Goal: Communication & Community: Answer question/provide support

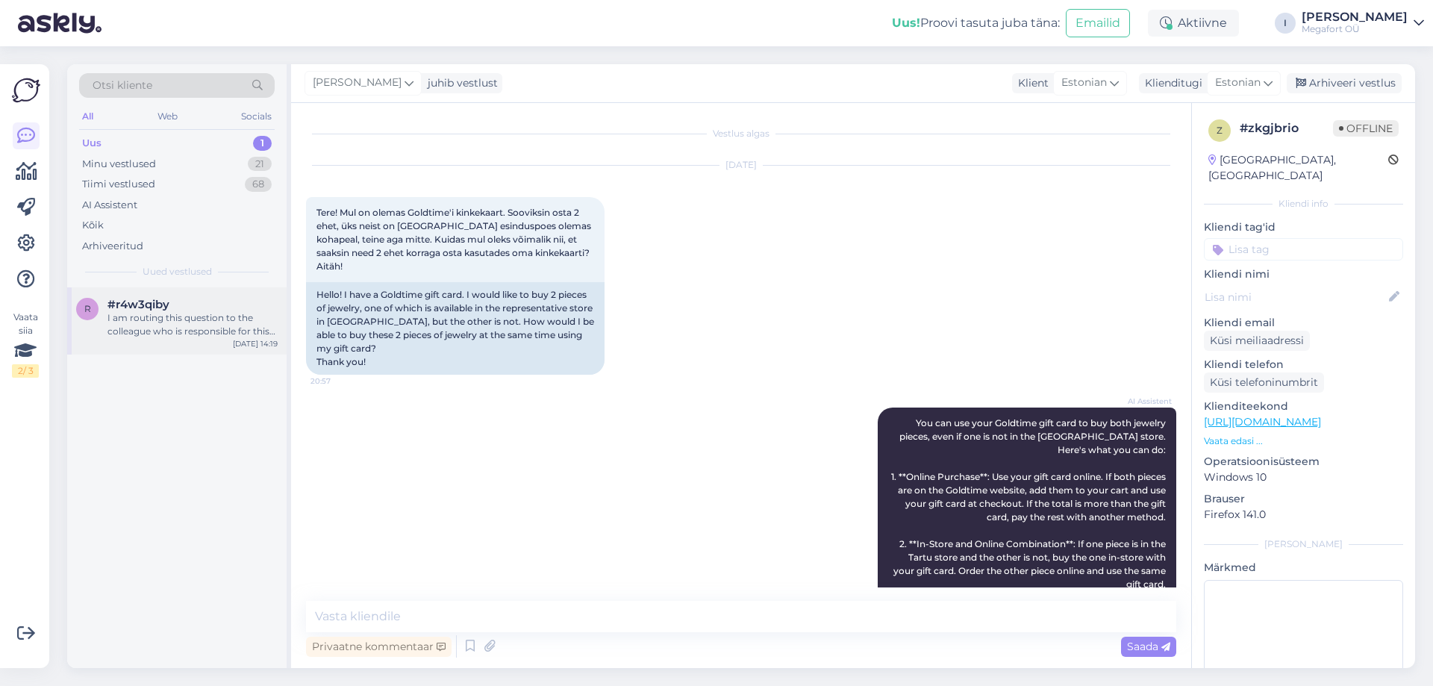
scroll to position [2157, 0]
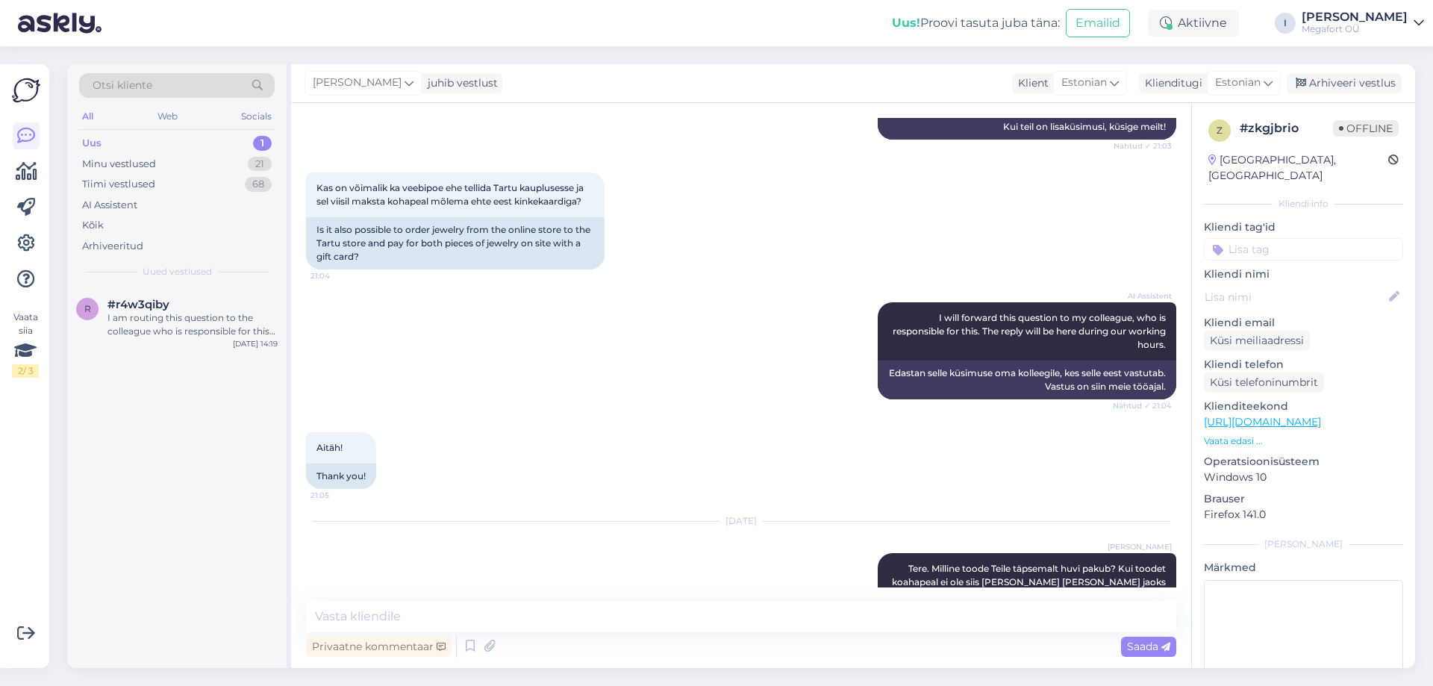
click at [175, 136] on div "Uus 1" at bounding box center [177, 143] width 196 height 21
click at [141, 317] on div "I am routing this question to the colleague who is responsible for this topic. …" at bounding box center [193, 324] width 170 height 27
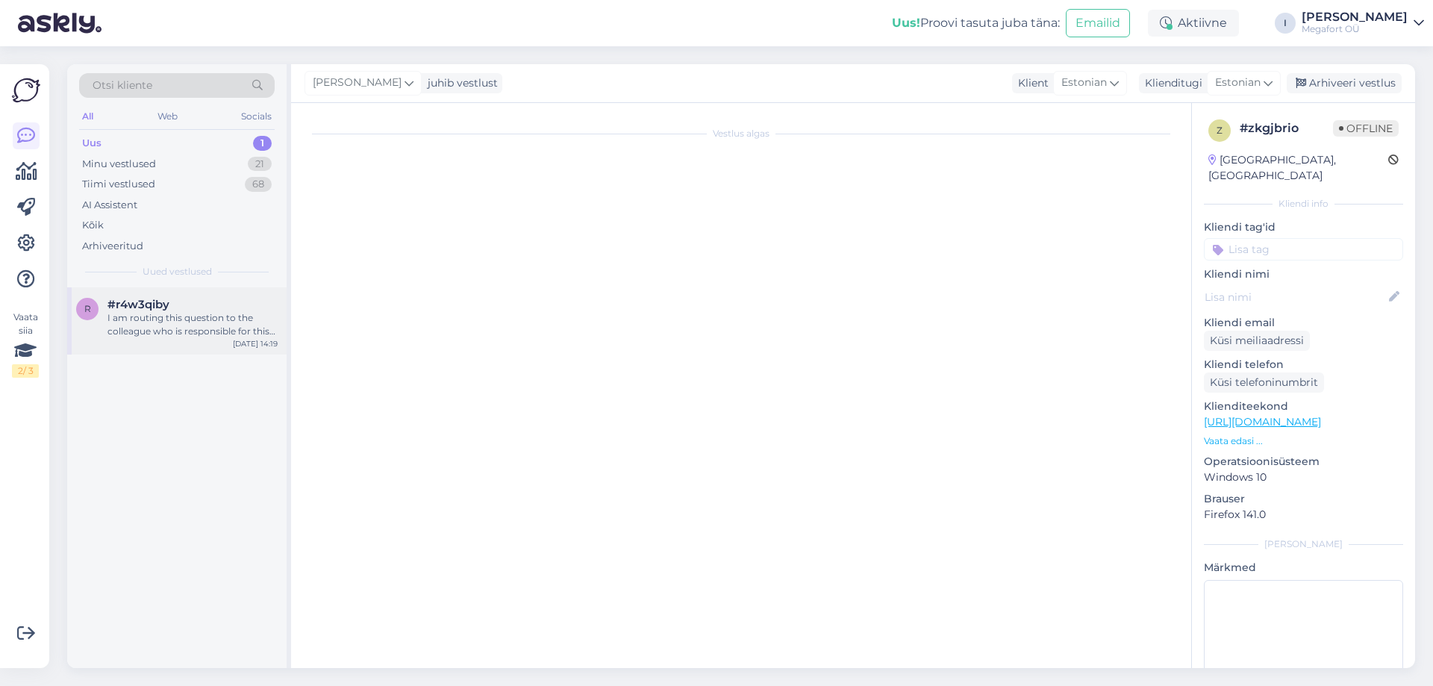
scroll to position [429, 0]
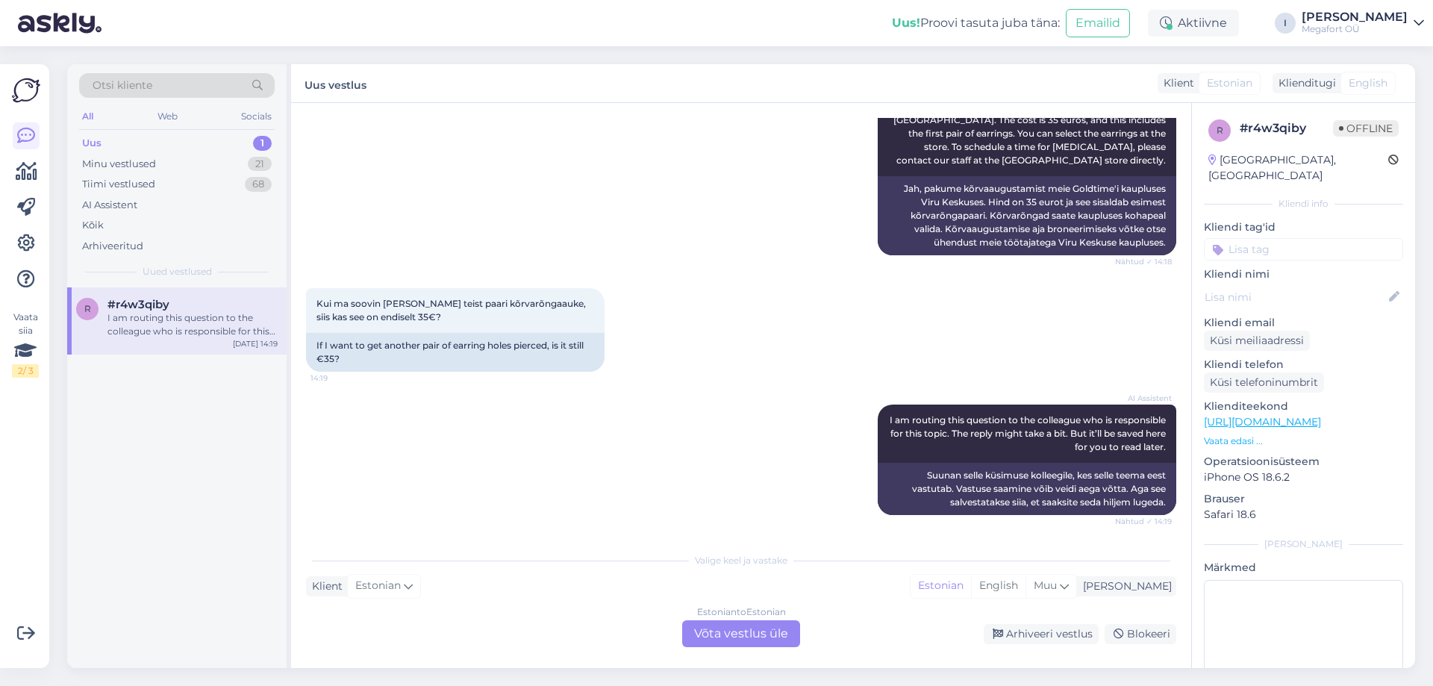
click at [726, 632] on div "Estonian to Estonian Võta vestlus üle" at bounding box center [741, 633] width 118 height 27
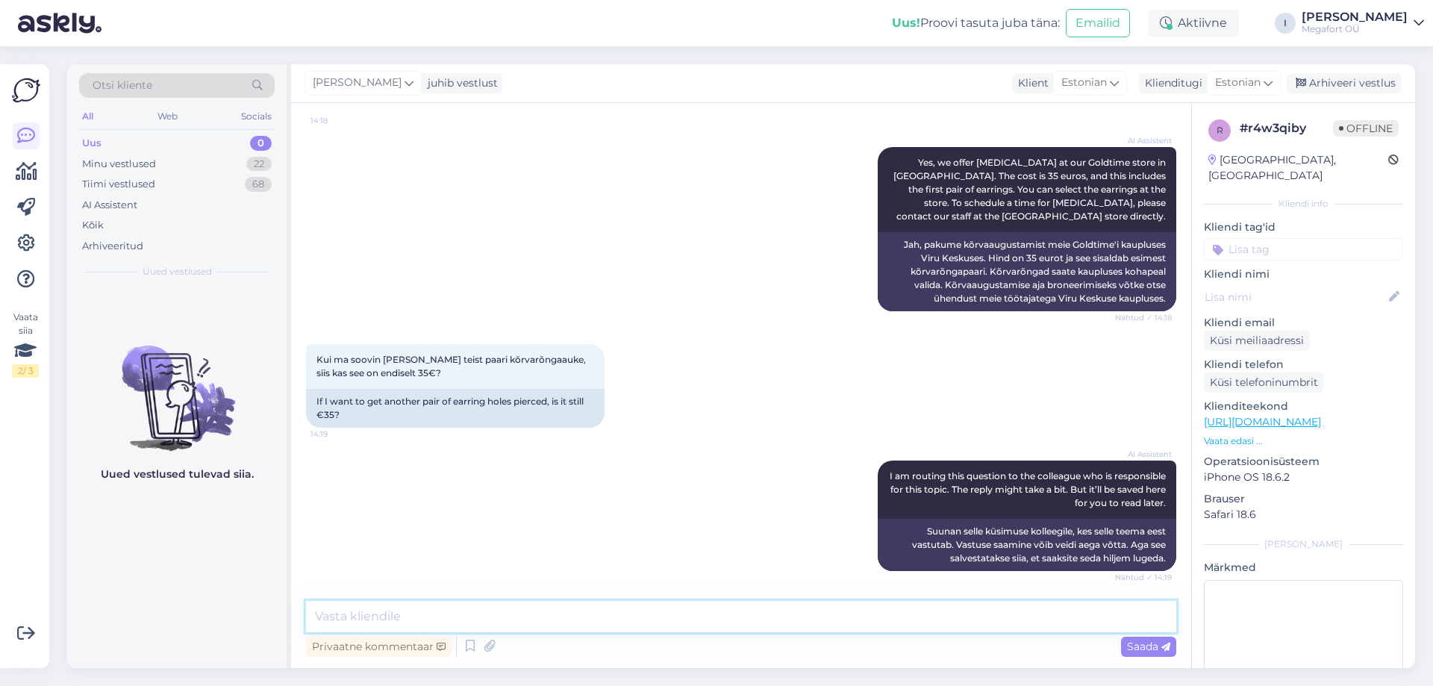
click at [639, 624] on textarea at bounding box center [741, 616] width 871 height 31
type textarea "Tere. Jah, teenuse hinnaks on 35 eurot"
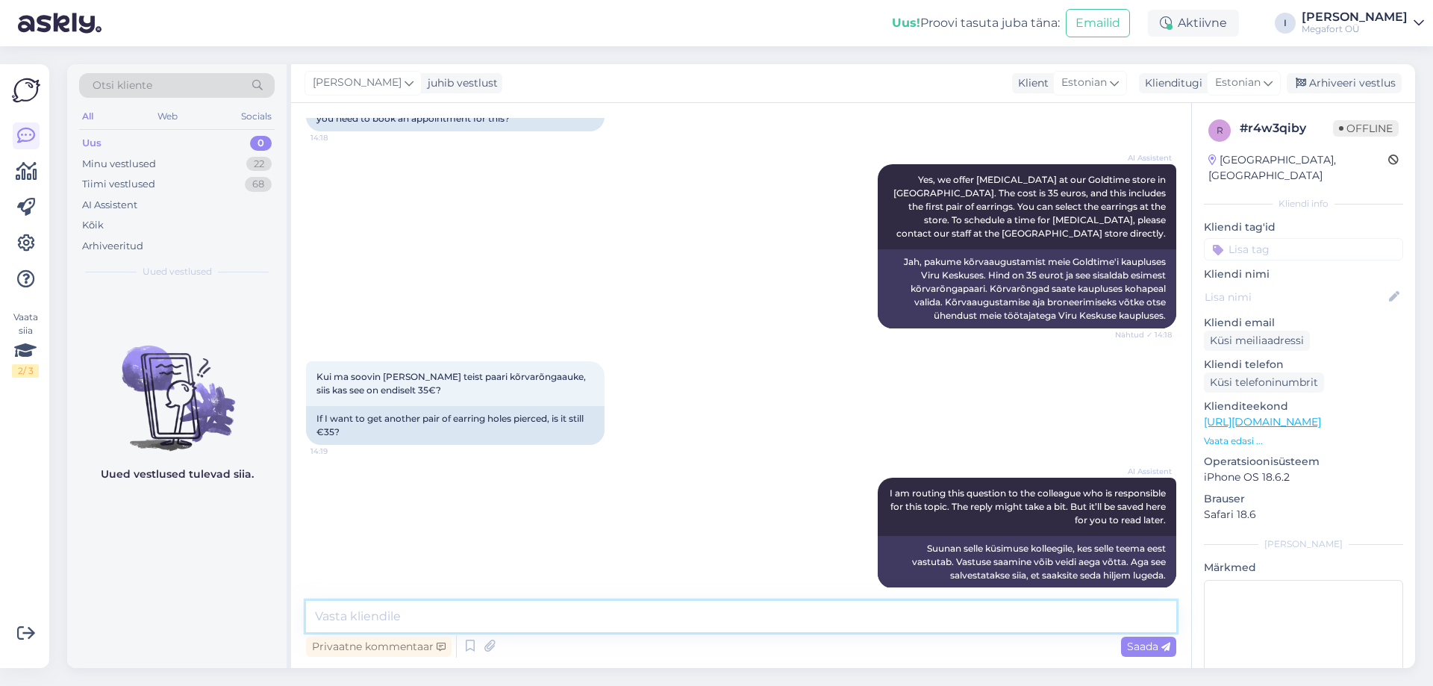
scroll to position [213, 0]
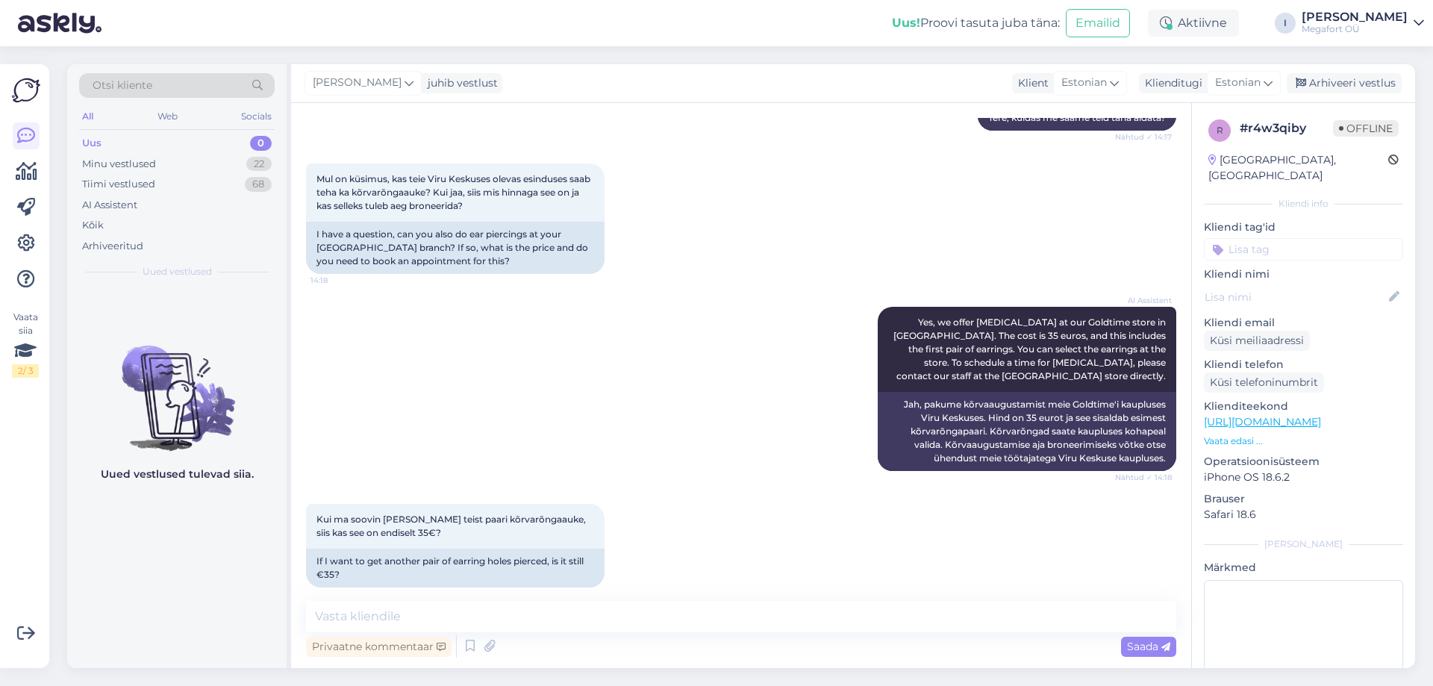
click at [143, 144] on div "Uus 0" at bounding box center [177, 143] width 196 height 21
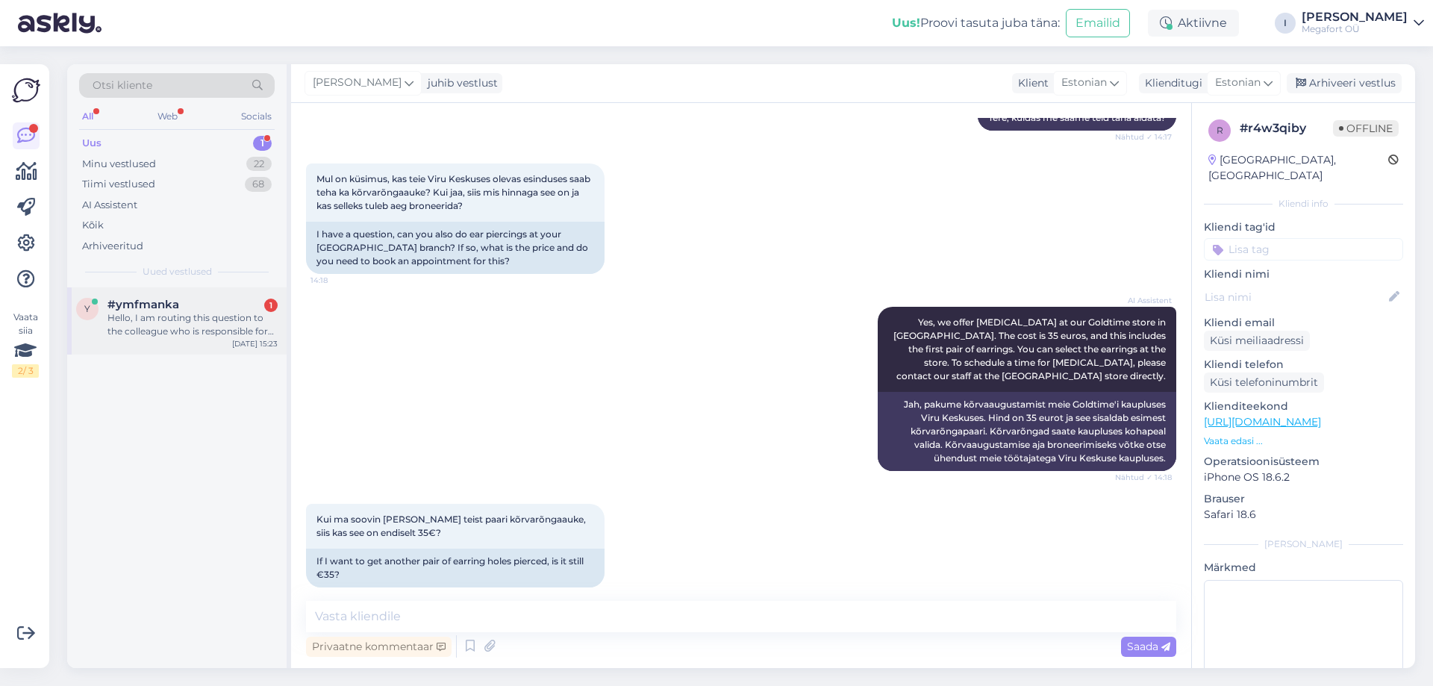
click at [150, 320] on div "Hello, I am routing this question to the colleague who is responsible for this …" at bounding box center [193, 324] width 170 height 27
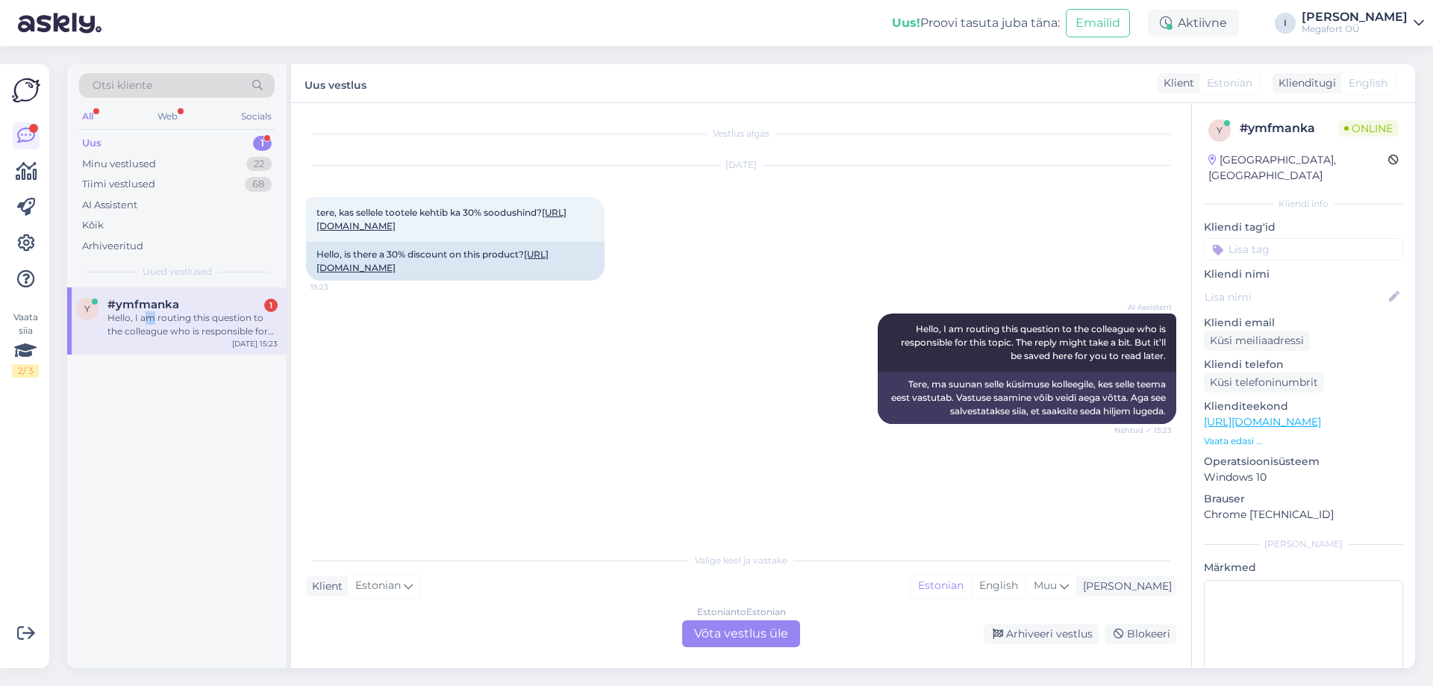
scroll to position [0, 0]
click at [429, 227] on link "[URL][DOMAIN_NAME]" at bounding box center [442, 219] width 250 height 25
click at [738, 631] on div "Estonian to Estonian Võta vestlus üle" at bounding box center [741, 633] width 118 height 27
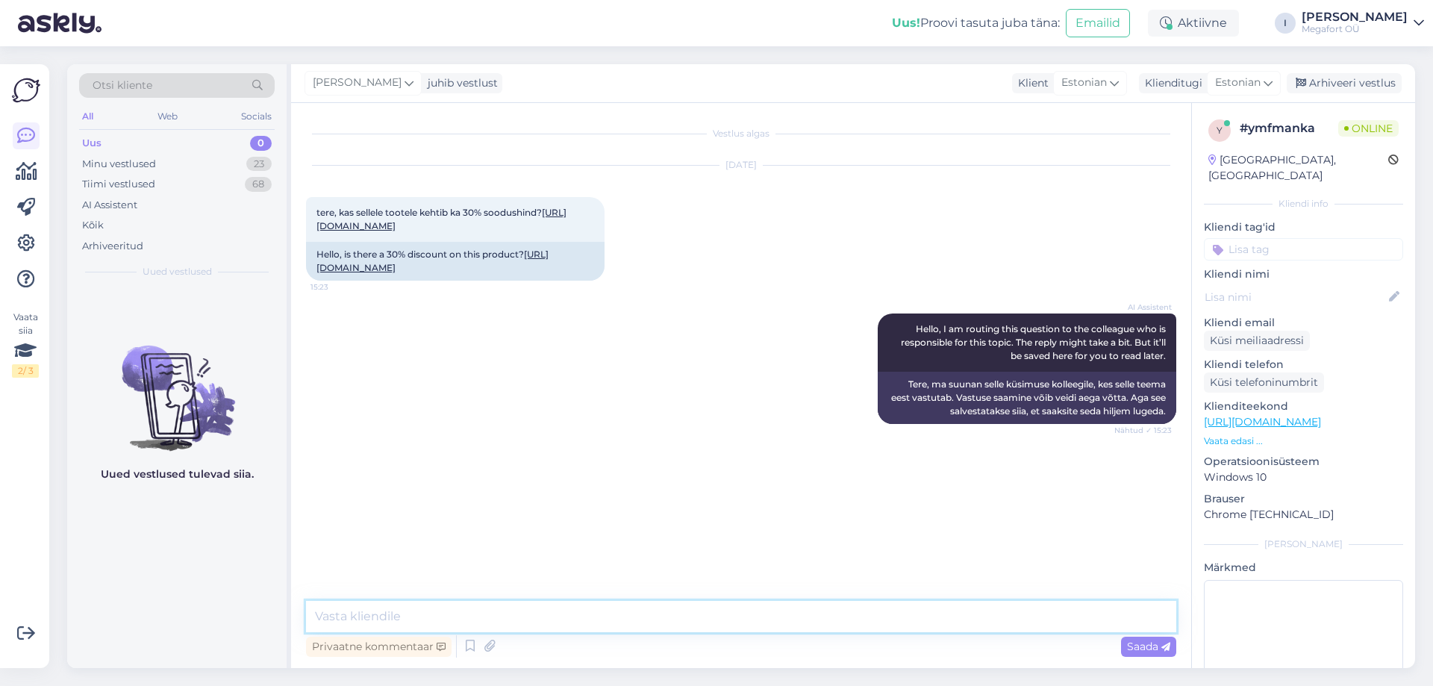
click at [676, 615] on textarea at bounding box center [741, 616] width 871 height 31
type textarea "Tere"
type textarea "Kahjuks ei kehti antud kampaania osadele brändidele seal hulgas ei kehti ka Swa…"
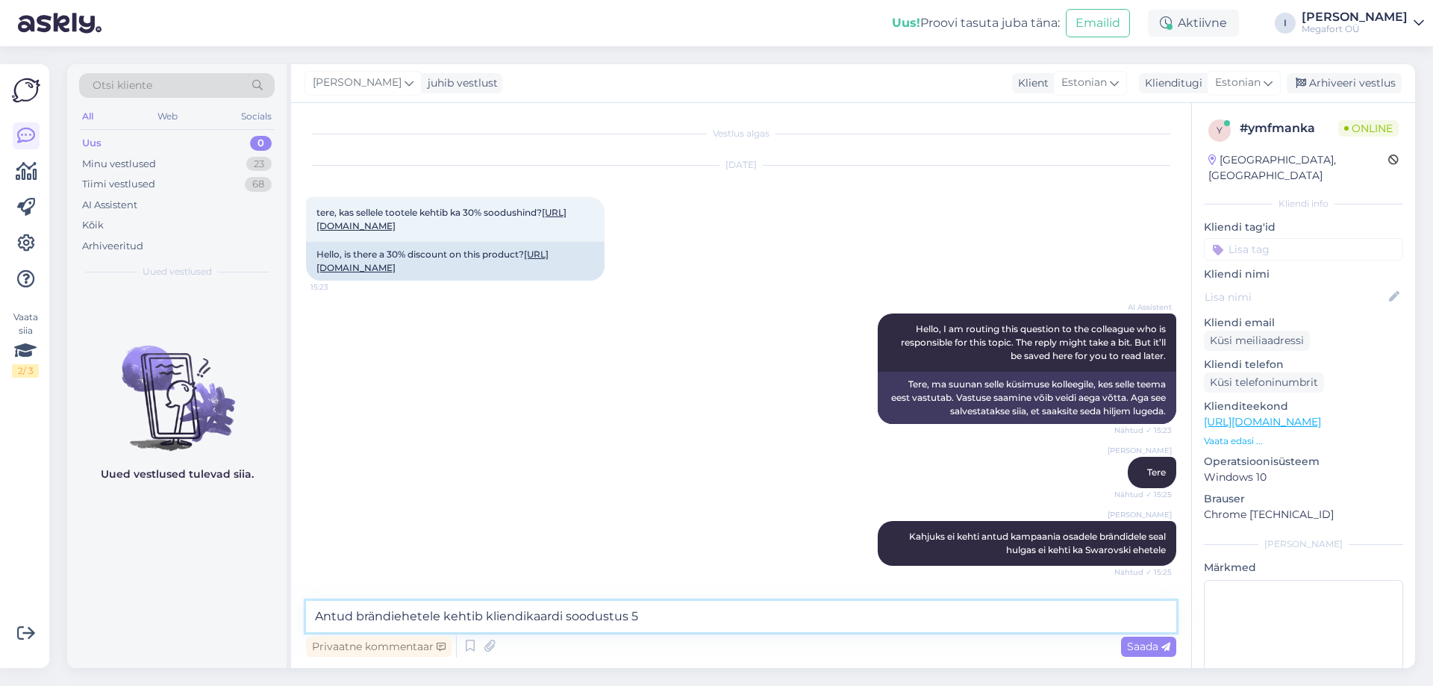
type textarea "Antud brändiehetele kehtib kliendikaardi soodustus 5%"
